Goal: Task Accomplishment & Management: Manage account settings

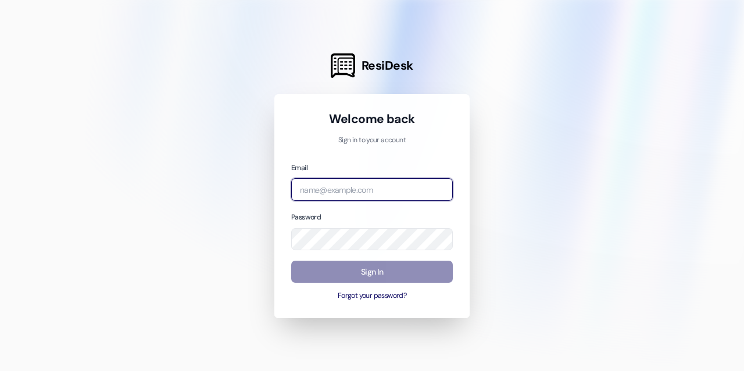
type input "[EMAIL_ADDRESS][DOMAIN_NAME]"
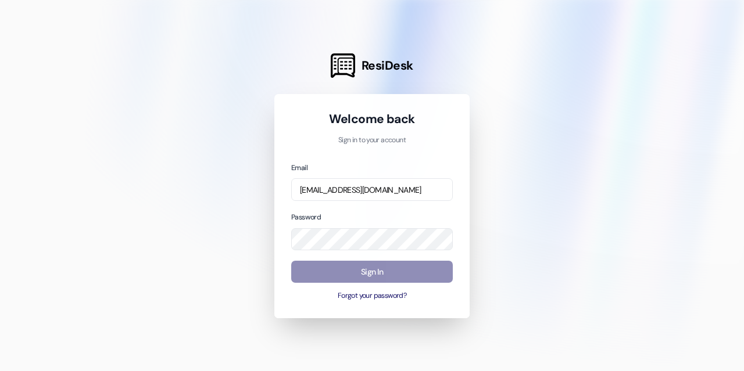
click at [379, 275] on button "Sign In" at bounding box center [372, 272] width 162 height 23
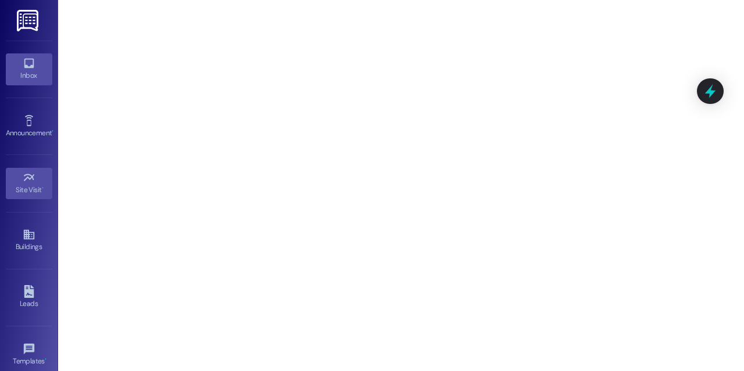
click at [17, 76] on div "Inbox" at bounding box center [29, 76] width 58 height 12
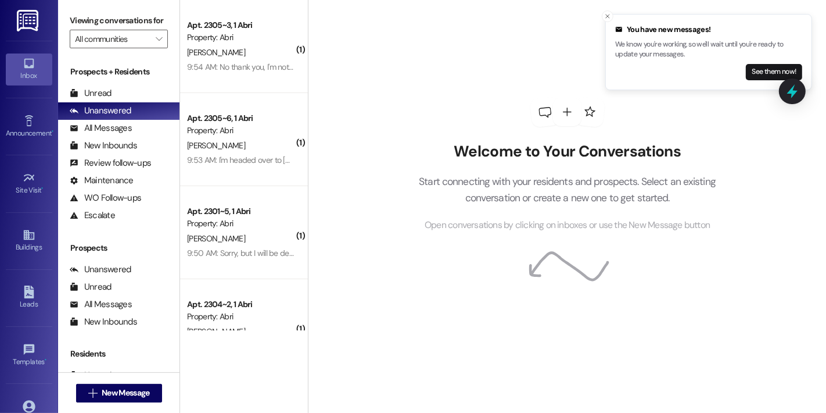
drag, startPoint x: 674, startPoint y: 1, endPoint x: 567, endPoint y: 70, distance: 127.8
click at [565, 72] on div "Welcome to Your Conversations Start connecting with your residents and prospect…" at bounding box center [567, 165] width 349 height 330
click at [610, 13] on icon "Close toast" at bounding box center [607, 16] width 7 height 7
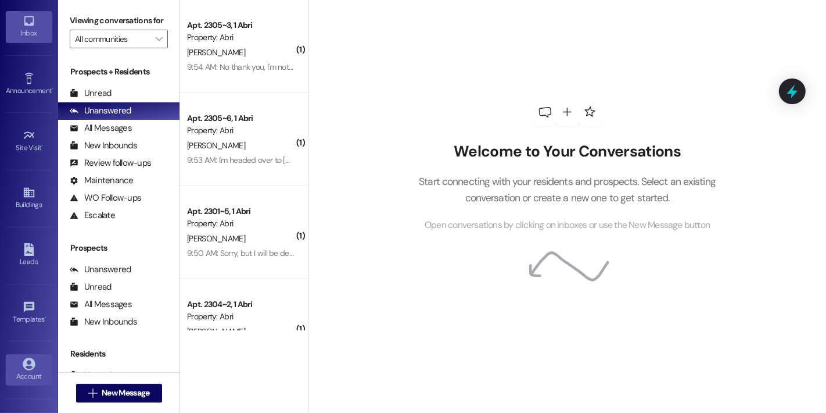
scroll to position [86, 0]
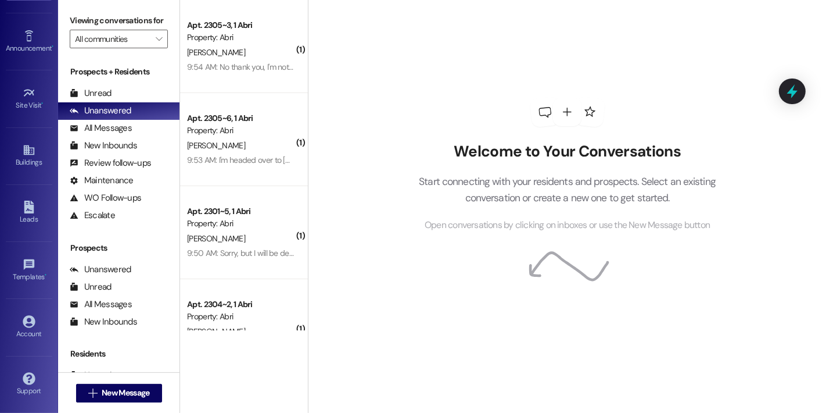
click at [21, 307] on div "Account Go to Account" at bounding box center [29, 326] width 46 height 57
click at [23, 315] on icon at bounding box center [29, 321] width 13 height 13
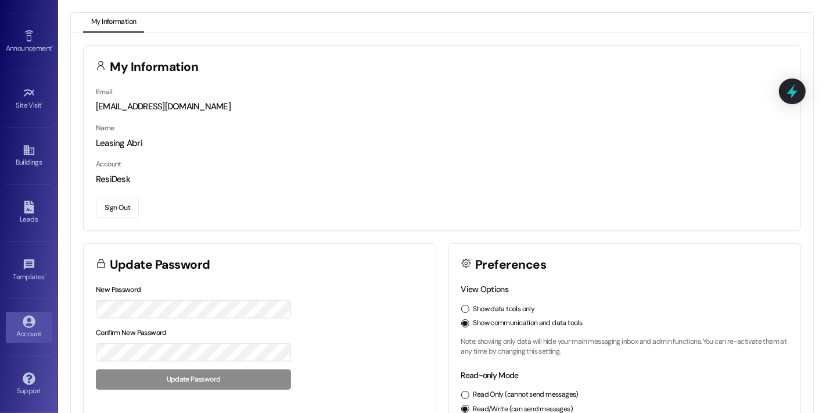
click at [109, 205] on button "Sign Out" at bounding box center [117, 208] width 43 height 20
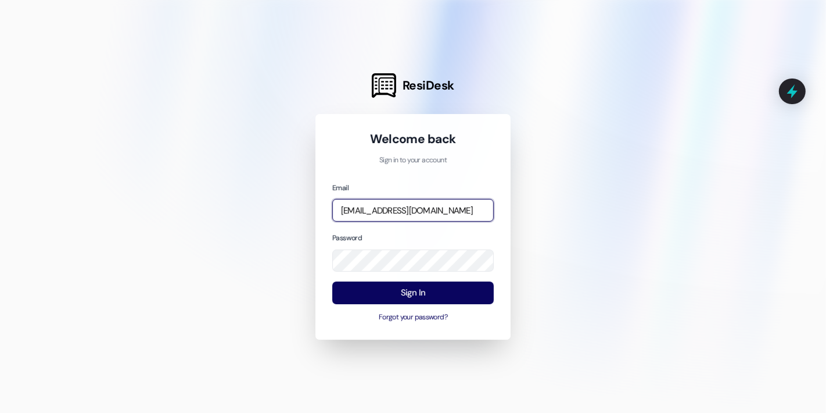
click at [376, 212] on input "[EMAIL_ADDRESS][DOMAIN_NAME]" at bounding box center [413, 210] width 162 height 23
type input "[EMAIL_ADDRESS][DOMAIN_NAME]"
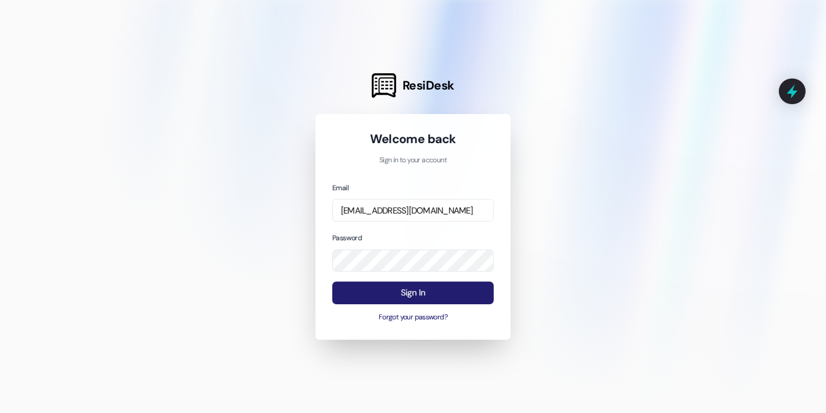
click at [368, 291] on button "Sign In" at bounding box center [413, 292] width 162 height 23
